Goal: Information Seeking & Learning: Learn about a topic

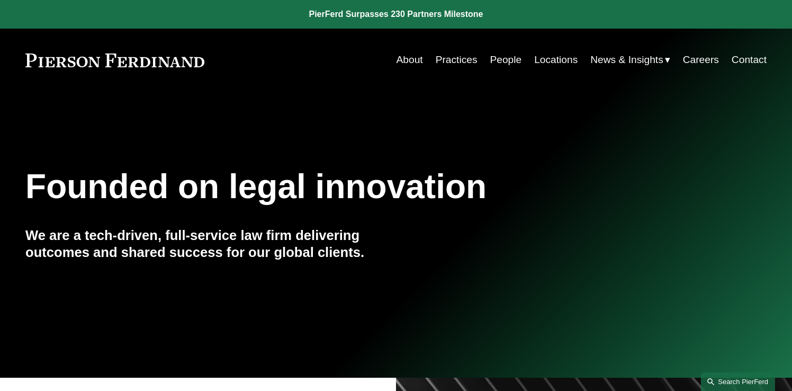
click at [721, 380] on link "Search this site" at bounding box center [738, 381] width 74 height 19
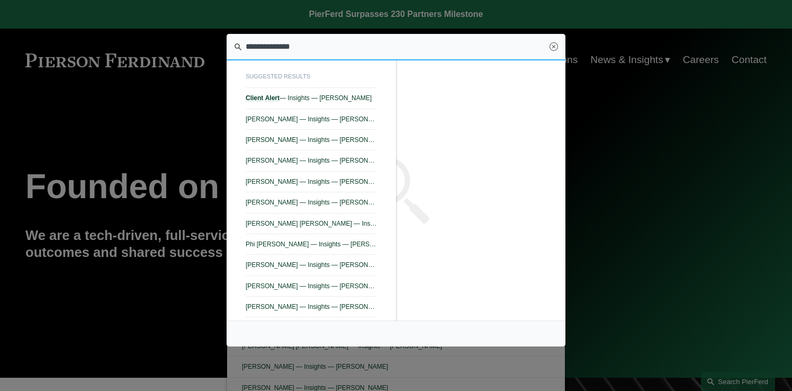
type input "**********"
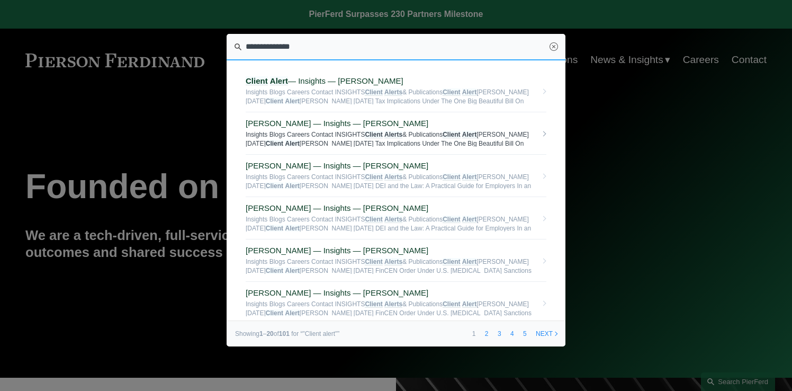
click at [340, 126] on span "Gregory McKenzie — Insights — Pierson Ferdinand LLP" at bounding box center [391, 124] width 291 height 10
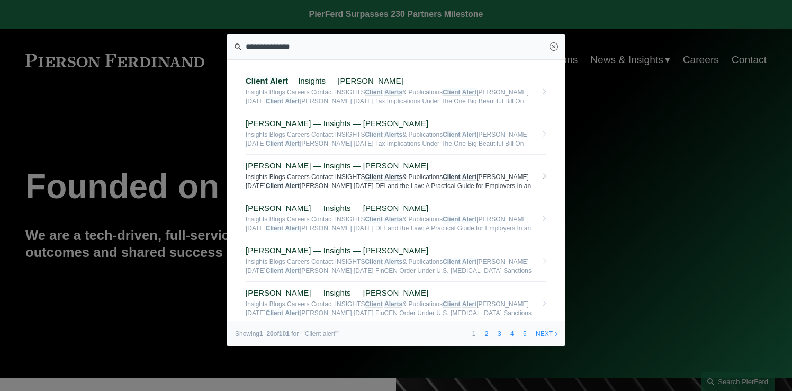
click at [323, 177] on span "Insights Blogs Careers Contact INSIGHTS Client Alerts & Publications Client Ale…" at bounding box center [391, 181] width 291 height 16
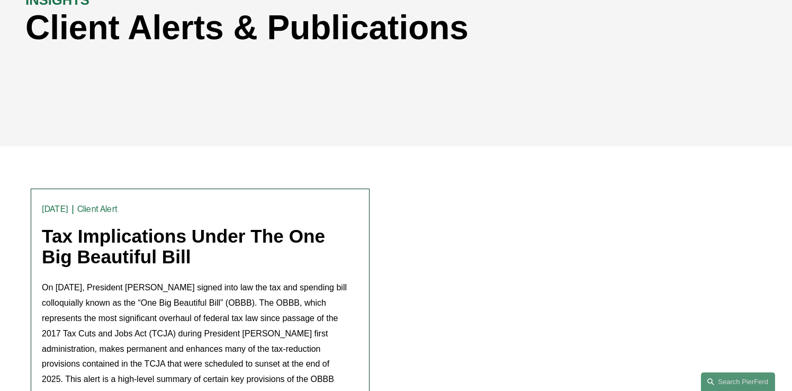
scroll to position [165, 0]
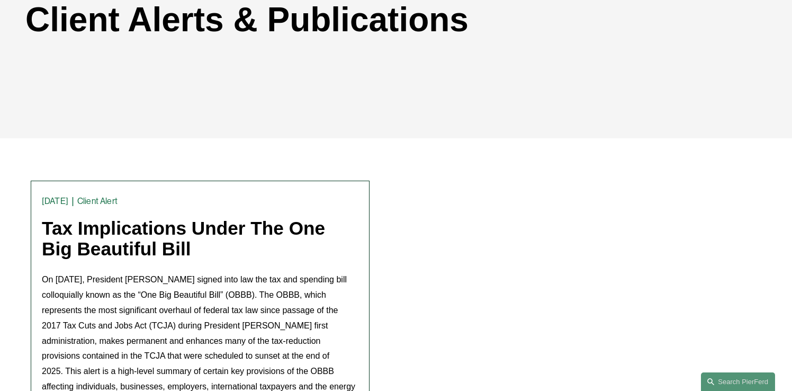
click at [177, 220] on link "Tax Implications Under The One Big Beautiful Bill" at bounding box center [183, 237] width 283 height 41
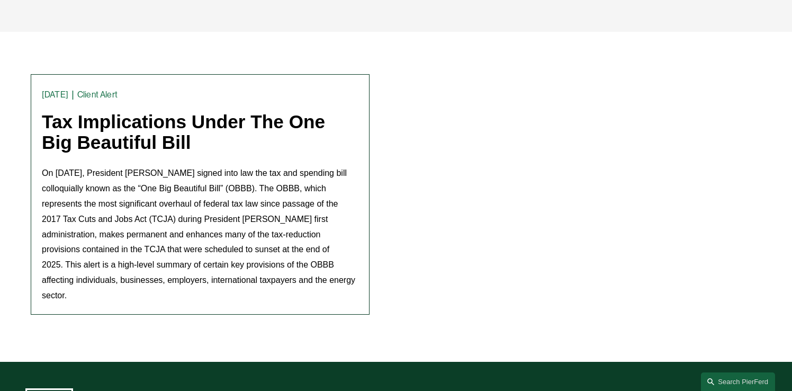
scroll to position [284, 0]
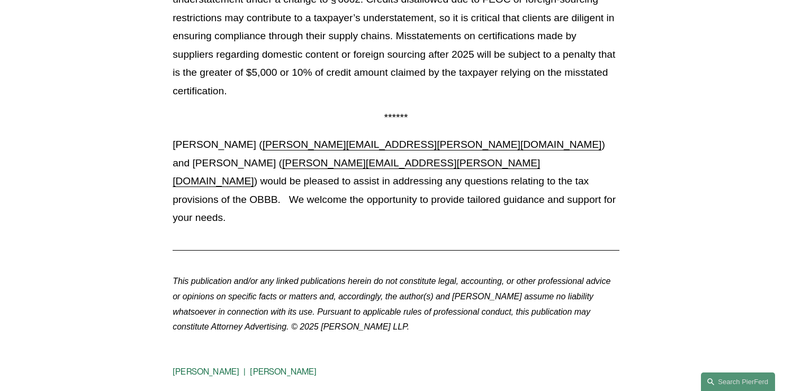
scroll to position [12411, 0]
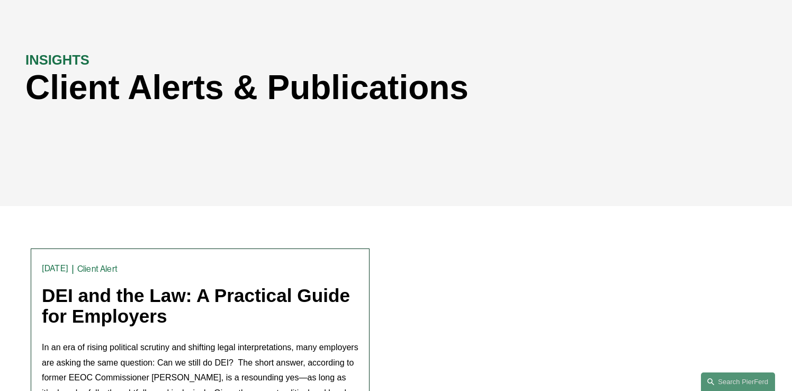
scroll to position [120, 0]
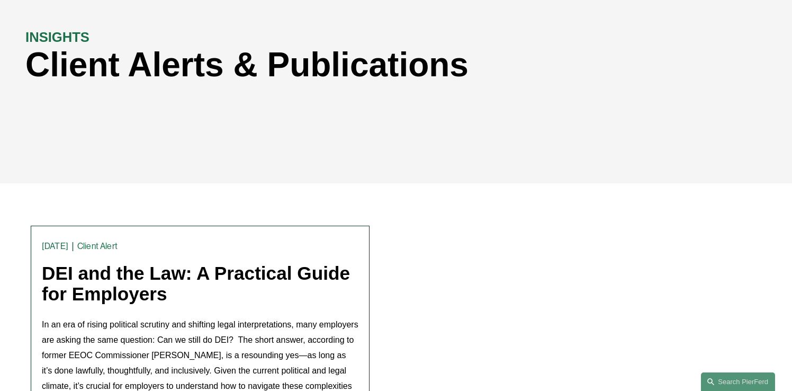
click at [126, 278] on link "DEI and the Law: A Practical Guide for Employers" at bounding box center [196, 282] width 308 height 41
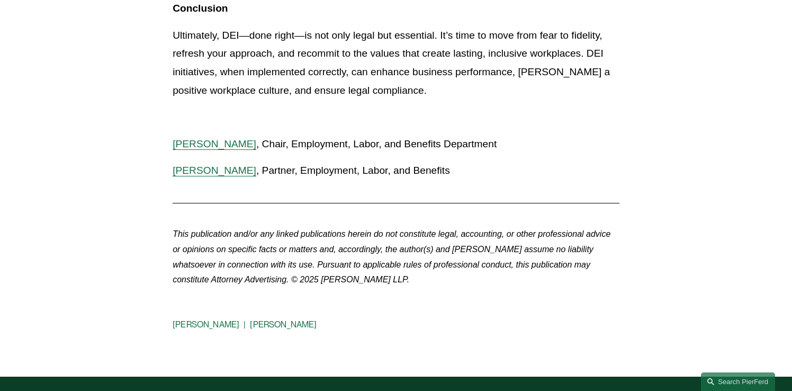
scroll to position [1349, 0]
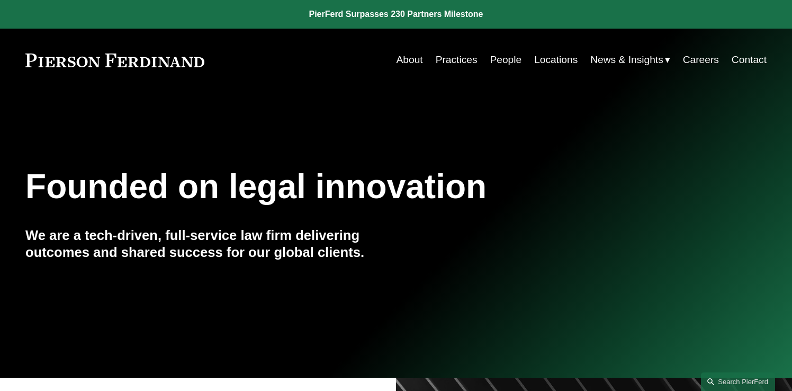
click at [542, 57] on link "Locations" at bounding box center [555, 60] width 43 height 20
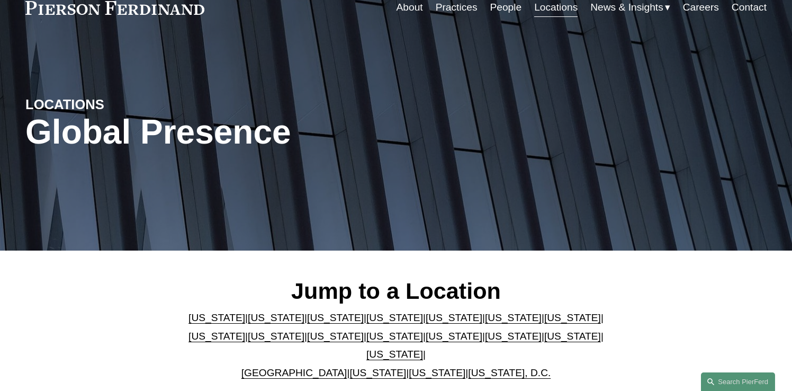
scroll to position [55, 0]
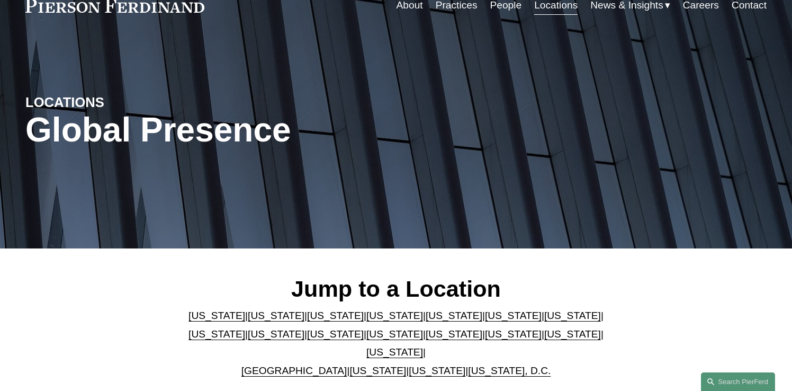
click at [473, 365] on link "[US_STATE], D.C." at bounding box center [509, 370] width 83 height 11
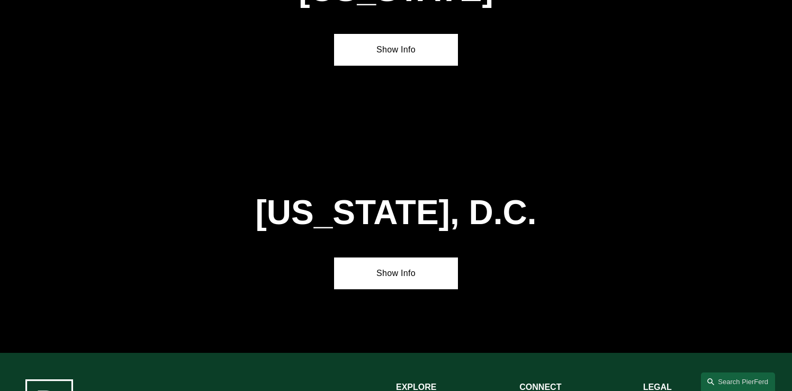
scroll to position [4463, 0]
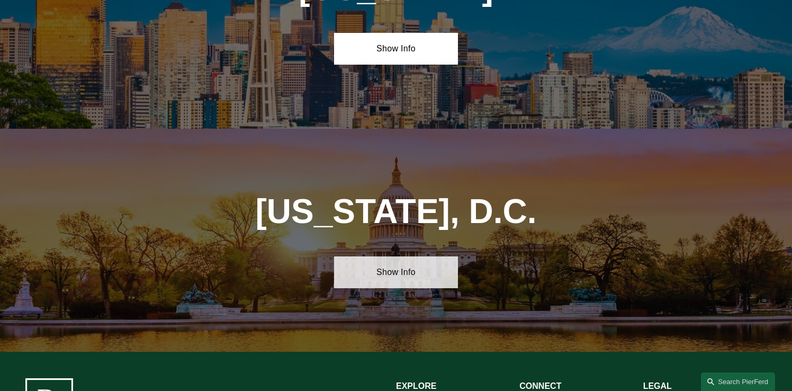
click at [393, 256] on link "Show Info" at bounding box center [395, 272] width 123 height 32
